Goal: Find specific page/section: Find specific page/section

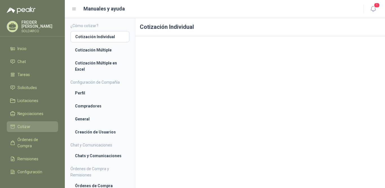
click at [25, 127] on span "Cotizar" at bounding box center [23, 126] width 13 height 6
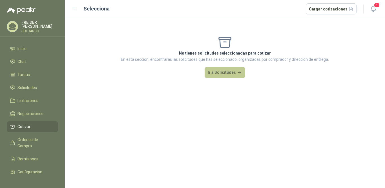
click at [222, 71] on button "Ir a Solicitudes" at bounding box center [225, 72] width 41 height 11
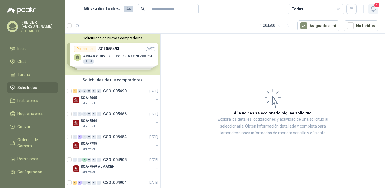
click at [372, 8] on icon "button" at bounding box center [373, 8] width 7 height 7
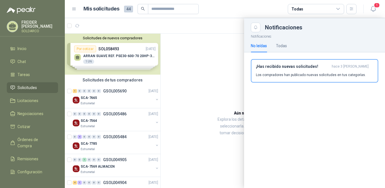
click at [100, 98] on div at bounding box center [225, 103] width 320 height 170
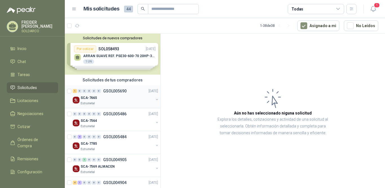
click at [105, 100] on div "SCA-7665" at bounding box center [117, 97] width 73 height 7
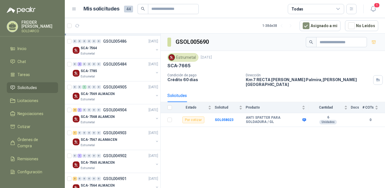
scroll to position [85, 0]
